Goal: Information Seeking & Learning: Learn about a topic

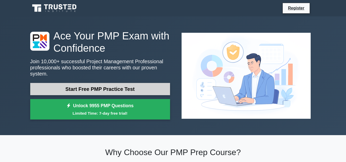
click at [106, 86] on link "Start Free PMP Practice Test" at bounding box center [100, 89] width 140 height 12
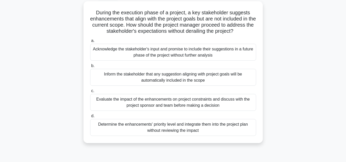
scroll to position [29, 0]
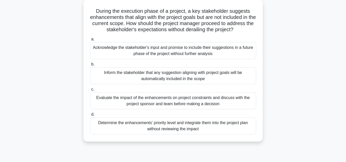
click at [257, 58] on div "a. Acknowledge the stakeholder's input and promise to include their suggestions…" at bounding box center [173, 47] width 172 height 23
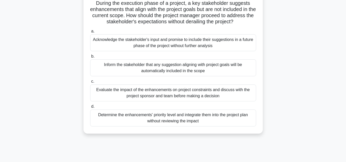
scroll to position [39, 0]
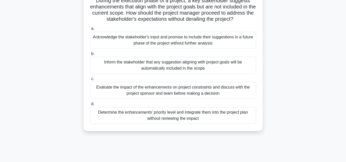
click at [222, 94] on div "Evaluate the impact of the enhancements on project constraints and discuss with…" at bounding box center [173, 90] width 166 height 17
click at [90, 81] on input "c. Evaluate the impact of the enhancements on project constraints and discuss w…" at bounding box center [90, 78] width 0 height 3
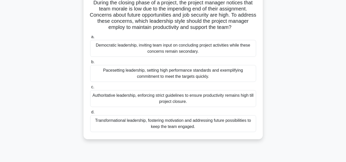
scroll to position [38, 0]
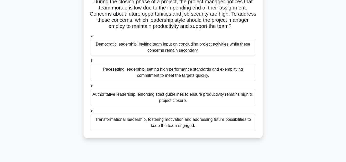
click at [212, 125] on div "Transformational leadership, fostering motivation and addressing future possibi…" at bounding box center [173, 122] width 166 height 17
click at [90, 113] on input "d. Transformational leadership, fostering motivation and addressing future poss…" at bounding box center [90, 111] width 0 height 3
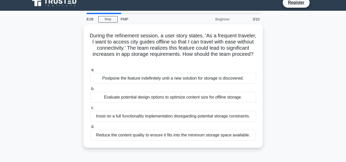
scroll to position [6, 0]
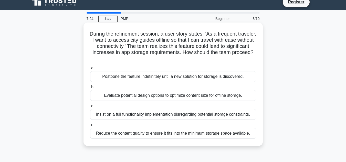
click at [248, 96] on div "Evaluate potential design options to optimize content size for offline storage." at bounding box center [173, 95] width 166 height 11
click at [90, 89] on input "b. Evaluate potential design options to optimize content size for offline stora…" at bounding box center [90, 86] width 0 height 3
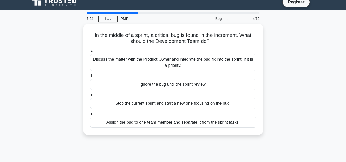
scroll to position [0, 0]
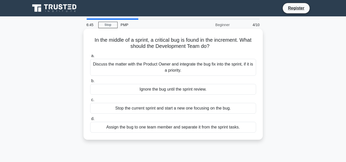
click at [192, 68] on div "Discuss the matter with the Product Owner and integrate the bug fix into the sp…" at bounding box center [173, 67] width 166 height 17
click at [90, 58] on input "a. Discuss the matter with the Product Owner and integrate the bug fix into the…" at bounding box center [90, 55] width 0 height 3
